Goal: Download file/media

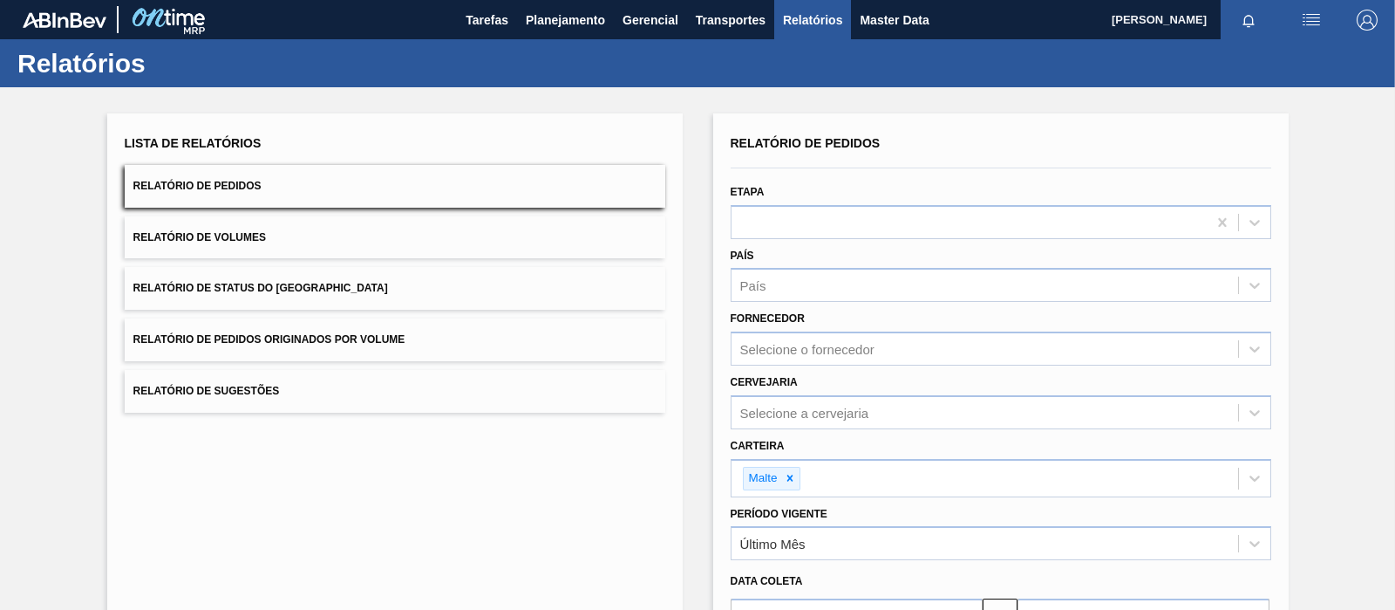
scroll to position [195, 0]
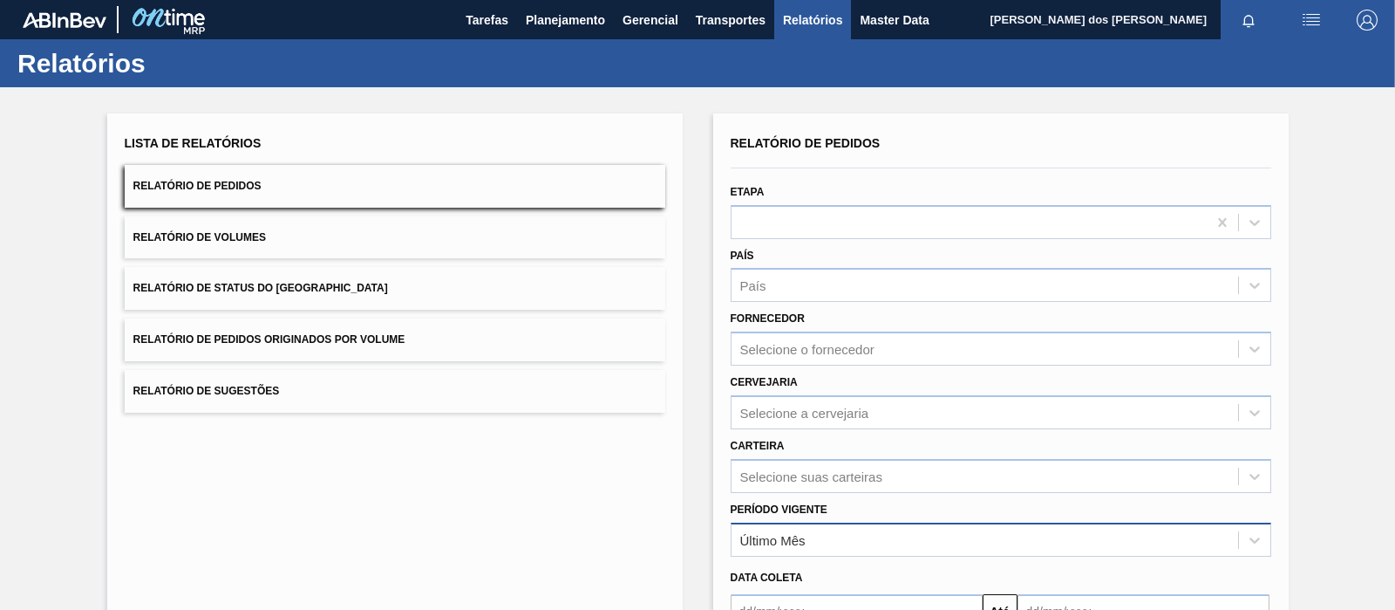
scroll to position [195, 0]
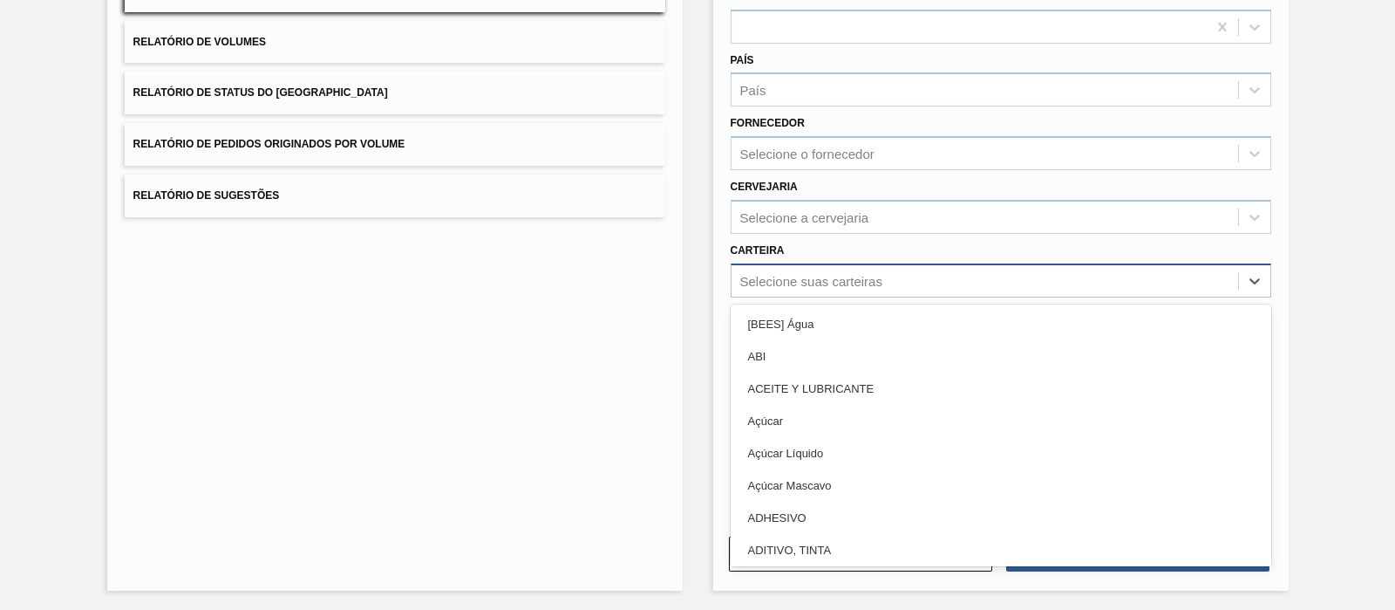
click at [809, 263] on div "Selecione suas carteiras" at bounding box center [1001, 280] width 541 height 34
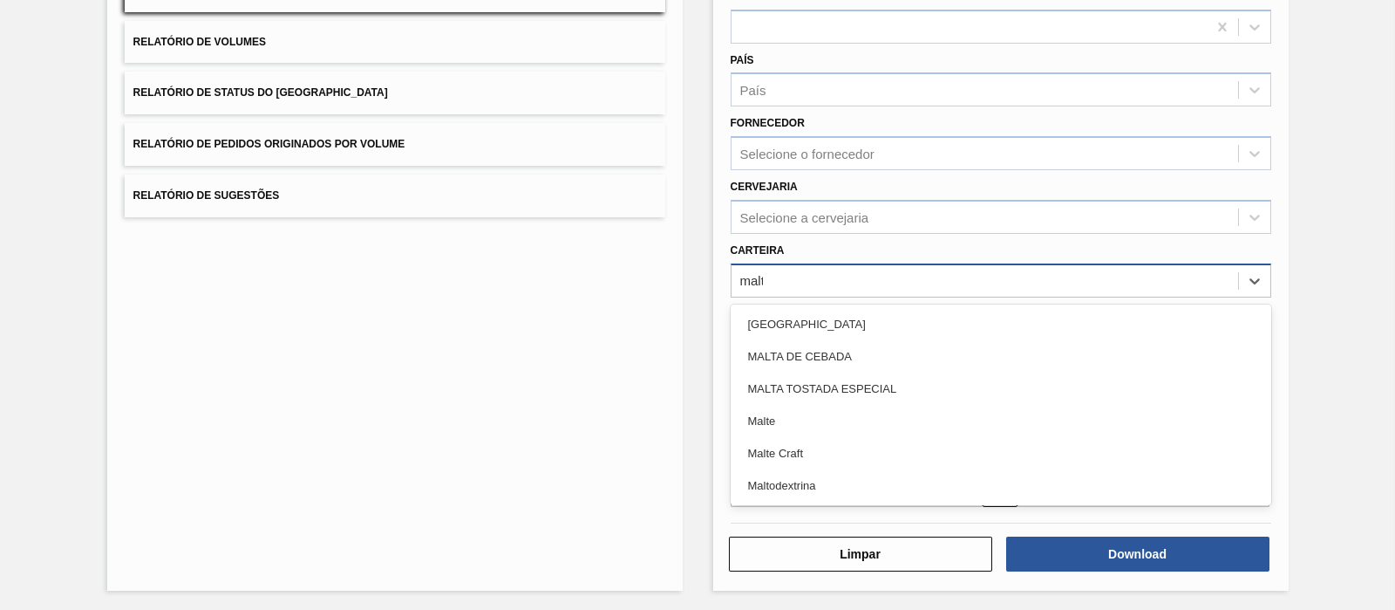
type input "malte"
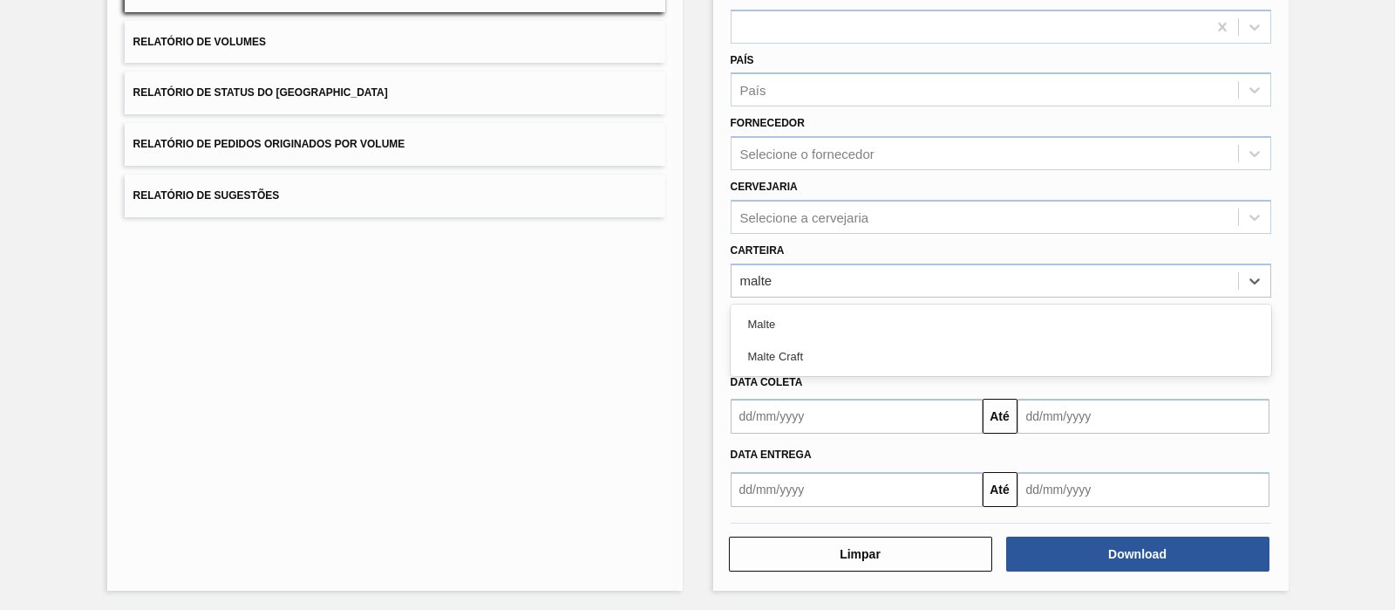
click at [815, 324] on div "Malte" at bounding box center [1001, 324] width 541 height 32
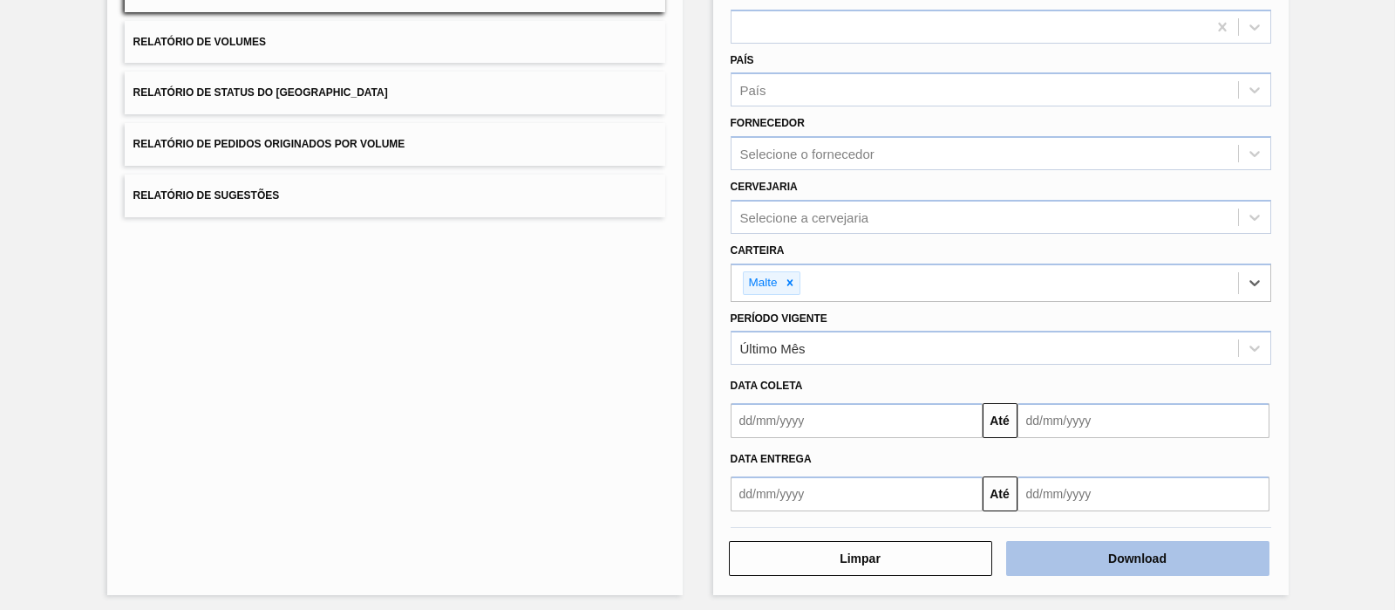
click at [1087, 551] on button "Download" at bounding box center [1137, 558] width 263 height 35
click at [950, 416] on input "text" at bounding box center [857, 420] width 252 height 35
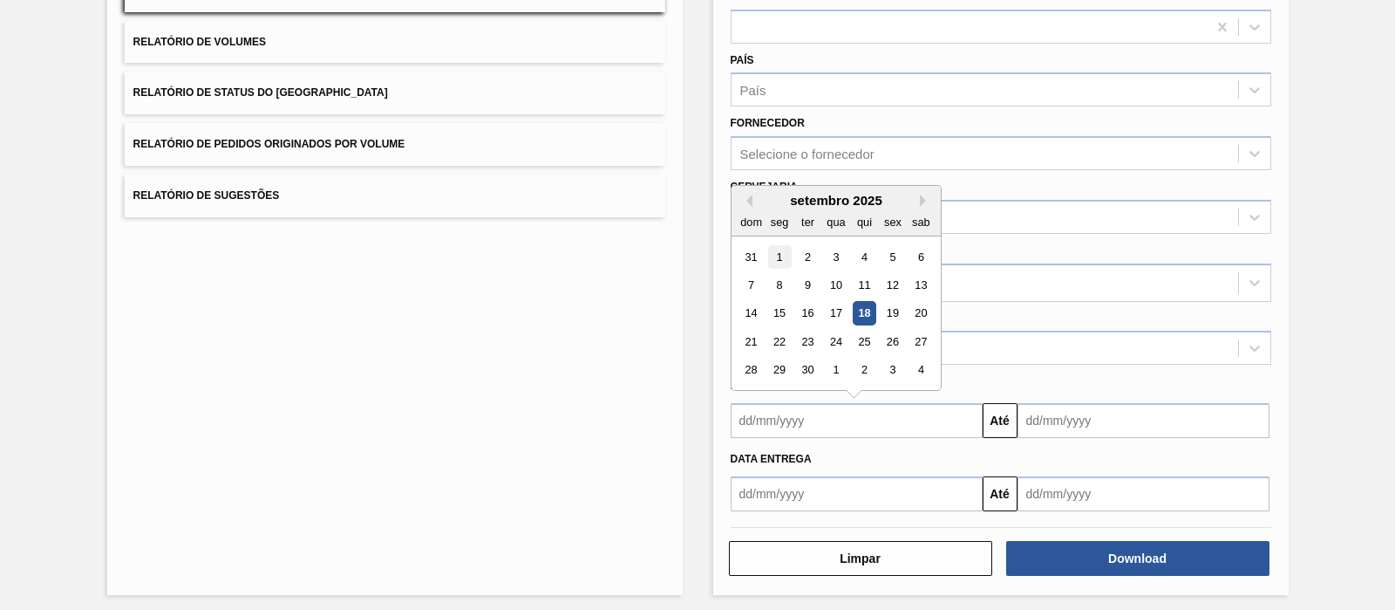
click at [778, 255] on div "1" at bounding box center [779, 257] width 24 height 24
type input "[DATE]"
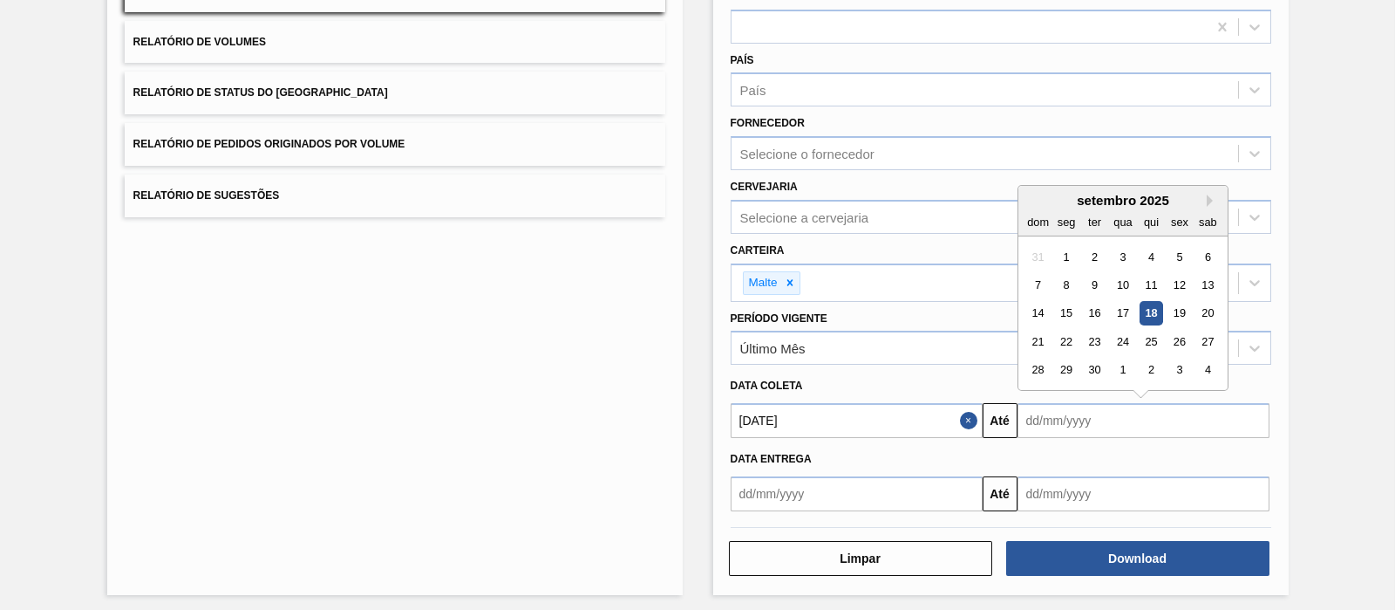
click at [1073, 423] on input "text" at bounding box center [1144, 420] width 252 height 35
click at [1144, 307] on div "18" at bounding box center [1151, 314] width 24 height 24
type input "[DATE]"
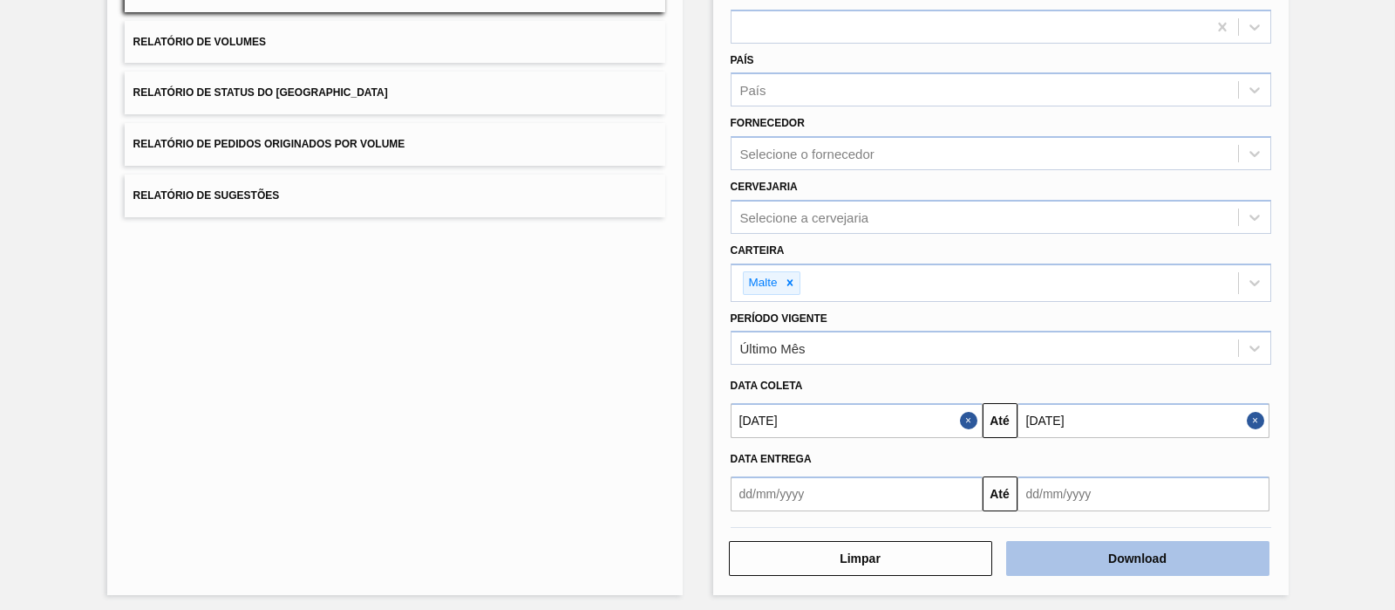
click at [1128, 566] on button "Download" at bounding box center [1137, 558] width 263 height 35
